Goal: Task Accomplishment & Management: Manage account settings

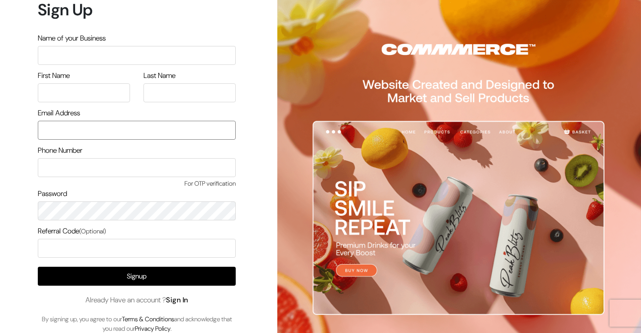
type input "[EMAIL_ADDRESS][DOMAIN_NAME]"
click at [185, 302] on link "Sign In" at bounding box center [177, 299] width 22 height 9
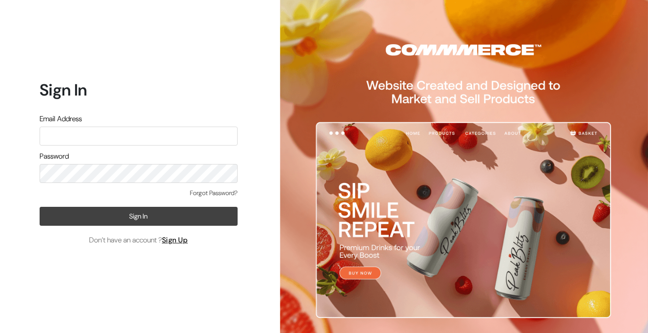
type input "[EMAIL_ADDRESS][DOMAIN_NAME]"
click at [140, 209] on button "Sign In" at bounding box center [139, 216] width 198 height 19
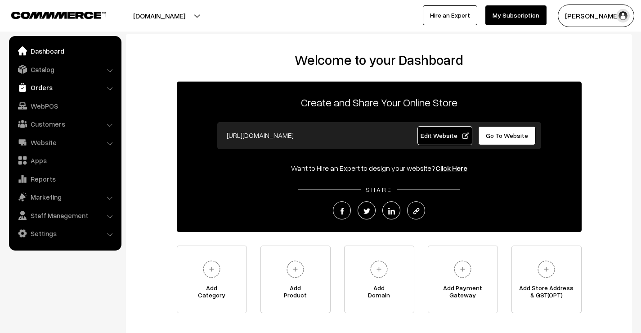
click at [46, 90] on link "Orders" at bounding box center [64, 87] width 107 height 16
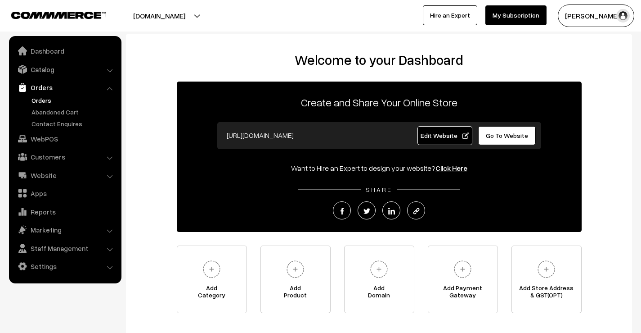
click at [44, 99] on link "Orders" at bounding box center [73, 99] width 89 height 9
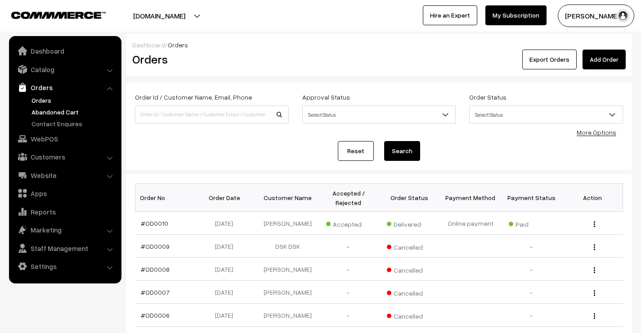
click at [52, 112] on link "Abandoned Cart" at bounding box center [73, 111] width 89 height 9
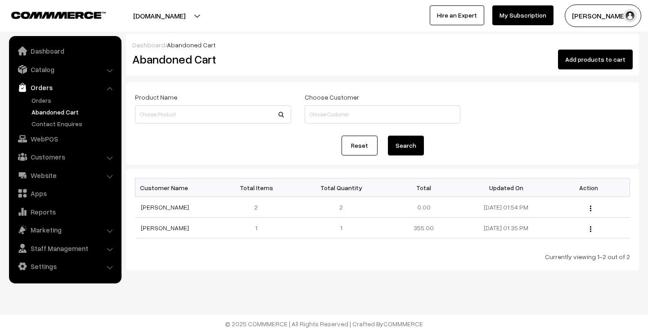
click at [51, 84] on link "Orders" at bounding box center [64, 87] width 107 height 16
click at [42, 87] on link "Orders" at bounding box center [64, 87] width 107 height 16
drag, startPoint x: 432, startPoint y: 130, endPoint x: 373, endPoint y: 56, distance: 94.8
click at [610, 13] on button "D S Kirankumar…" at bounding box center [603, 15] width 76 height 22
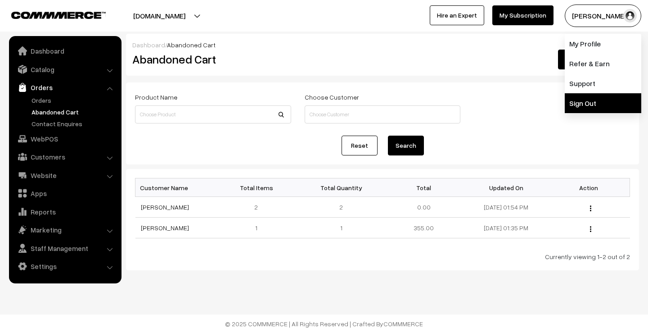
click at [585, 98] on link "Sign Out" at bounding box center [603, 103] width 76 height 20
